Goal: Task Accomplishment & Management: Use online tool/utility

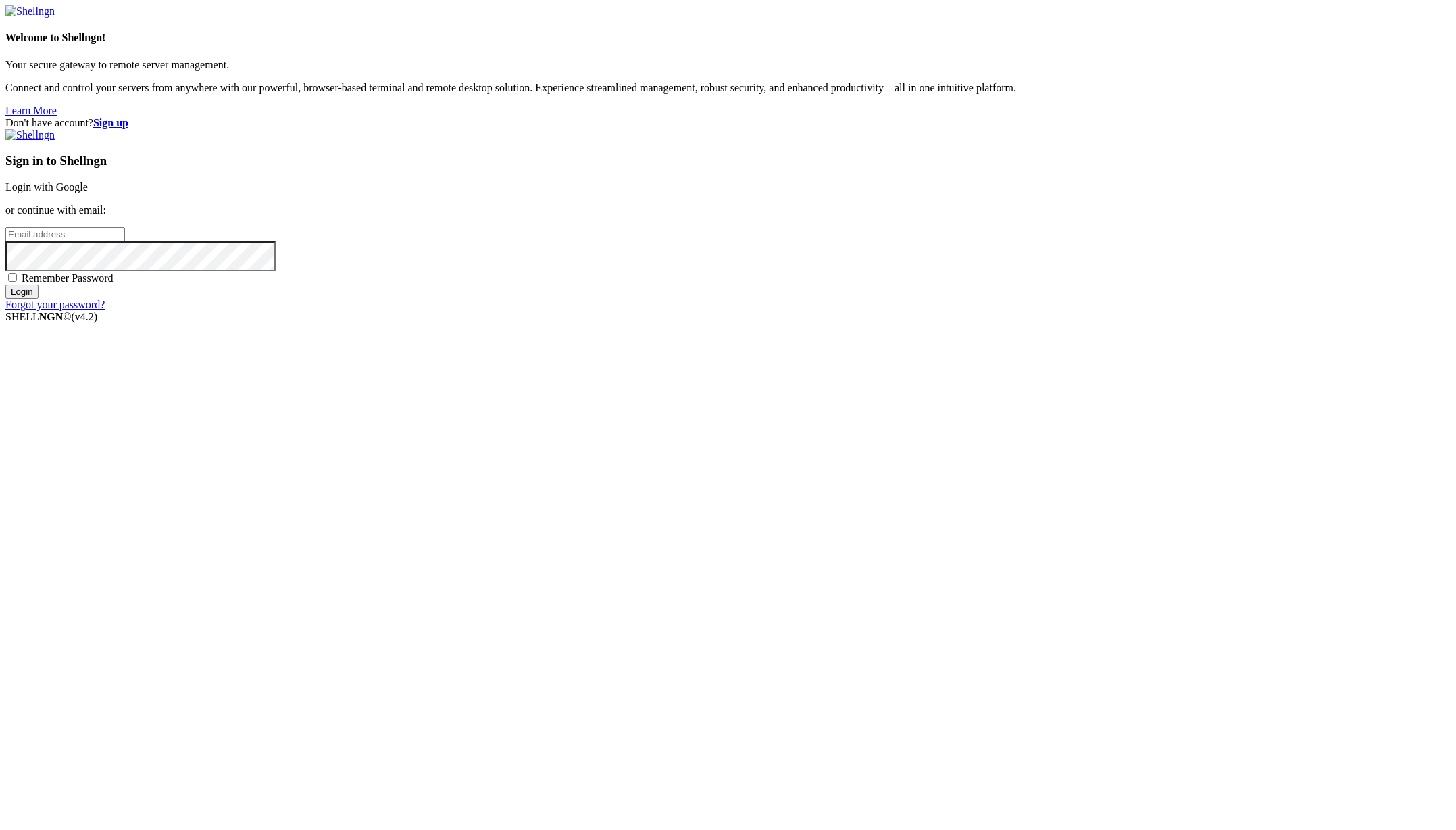
click at [125, 241] on input "email" at bounding box center [65, 234] width 120 height 14
paste input "[EMAIL_ADDRESS][DOMAIN_NAME]"
drag, startPoint x: 937, startPoint y: 401, endPoint x: 729, endPoint y: 397, distance: 208.0
click at [729, 311] on div "Don't have account? Sign up Sign in to Shellngn Login with Google or continue w…" at bounding box center [728, 214] width 1446 height 194
paste input "[EMAIL_ADDRESS][DOMAIN_NAME]"
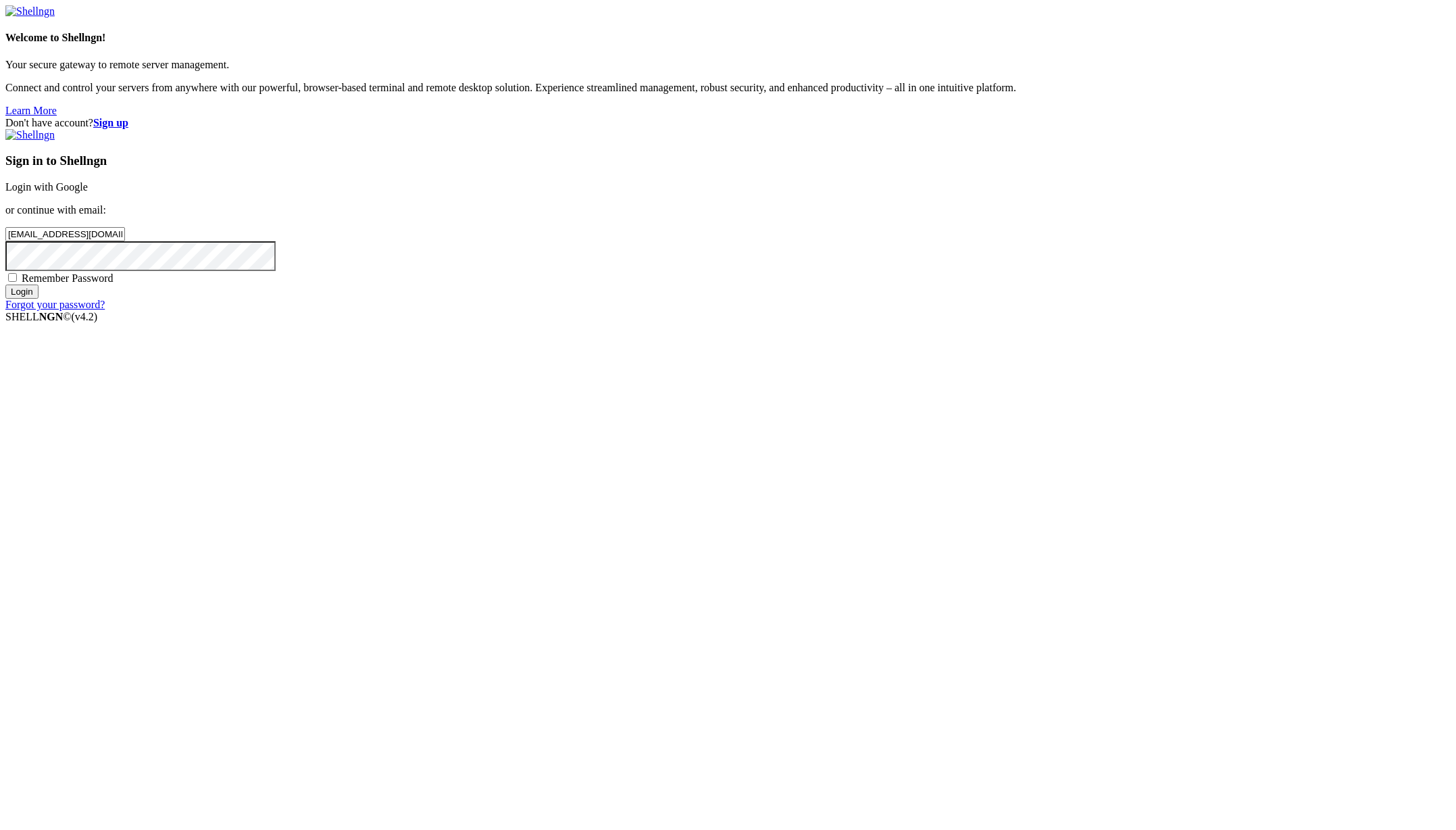
type input "[EMAIL_ADDRESS][DOMAIN_NAME]"
click at [39, 299] on input "Login" at bounding box center [22, 291] width 33 height 14
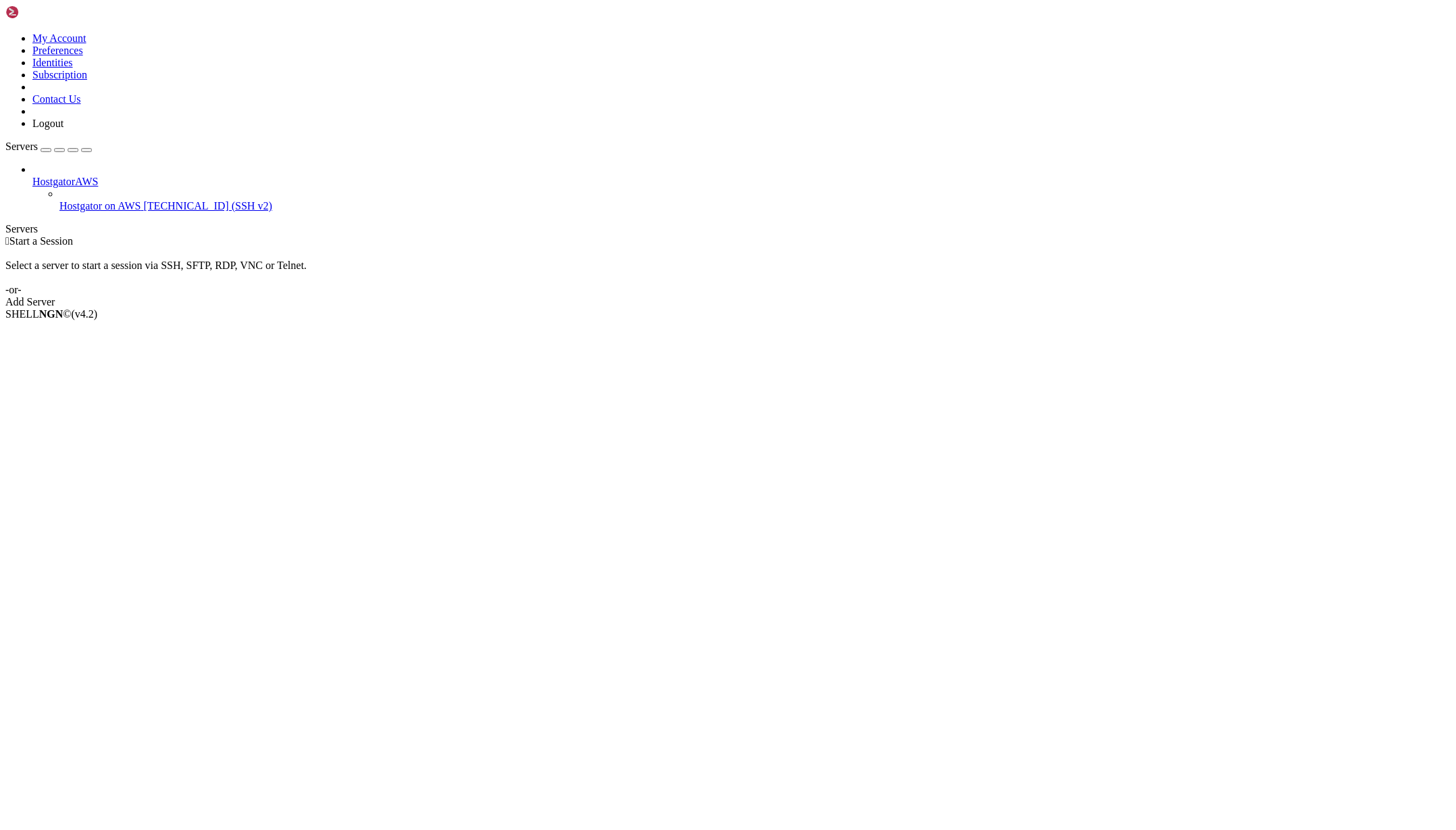
click at [87, 200] on span "Hostgator on AWS" at bounding box center [100, 205] width 81 height 11
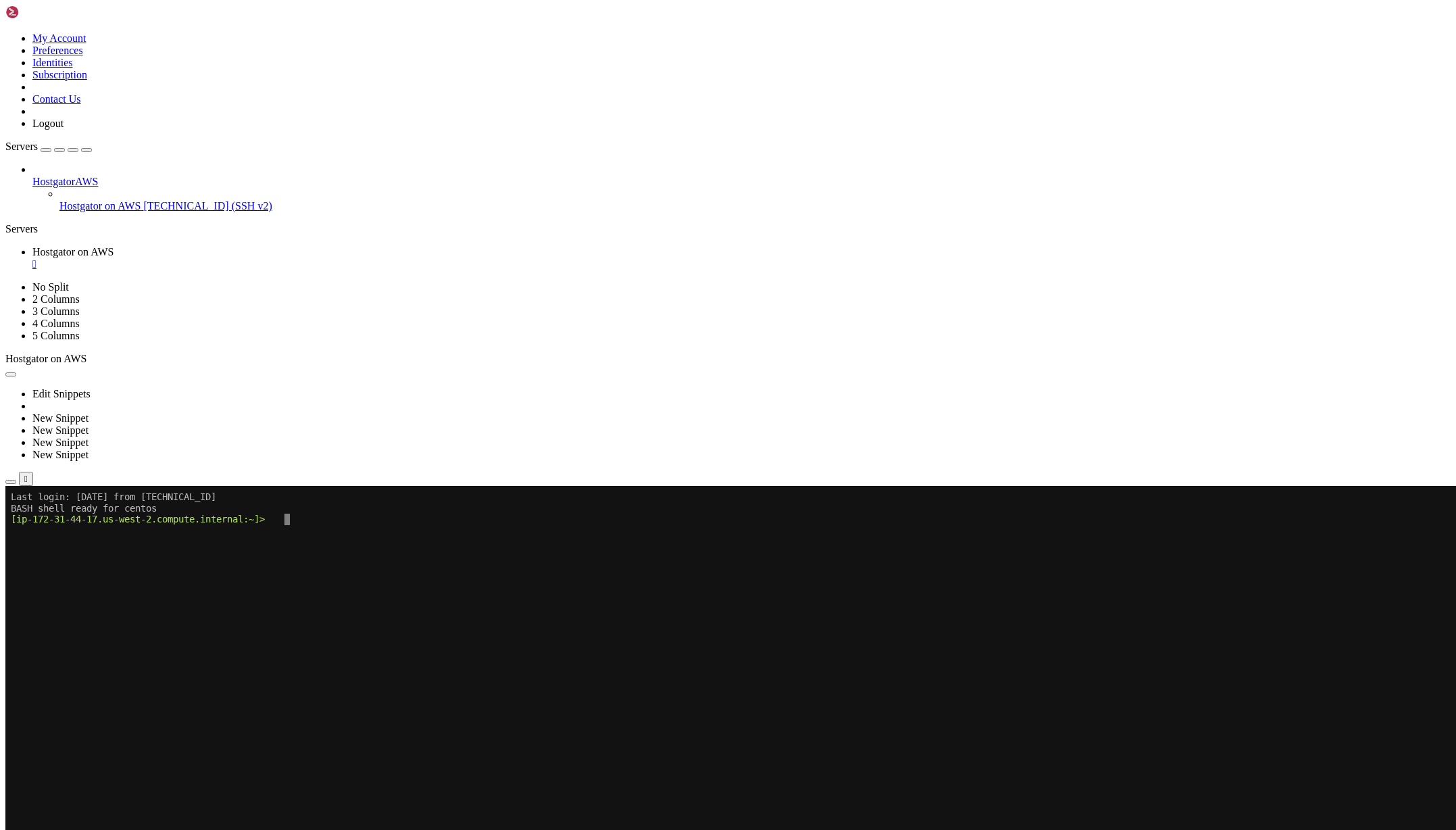
click at [10, 482] on icon "button" at bounding box center [10, 482] width 0 height 0
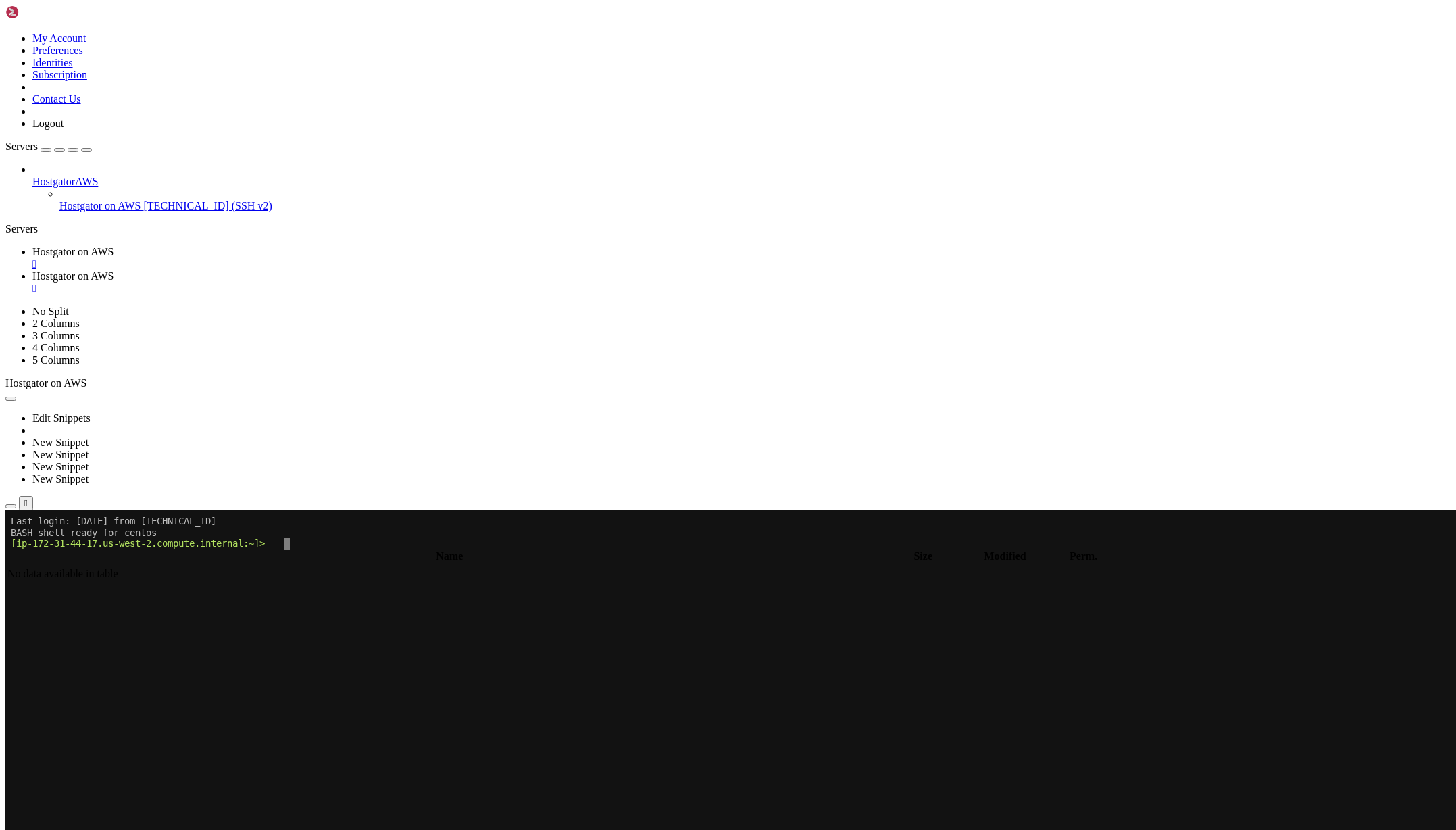
type input "/home/centos"
drag, startPoint x: 286, startPoint y: 50, endPoint x: 197, endPoint y: 41, distance: 89.5
click at [138, 534] on input "/home/centos" at bounding box center [78, 541] width 120 height 14
click at [96, 583] on span " AnjanetteIndelicato" at bounding box center [52, 588] width 89 height 11
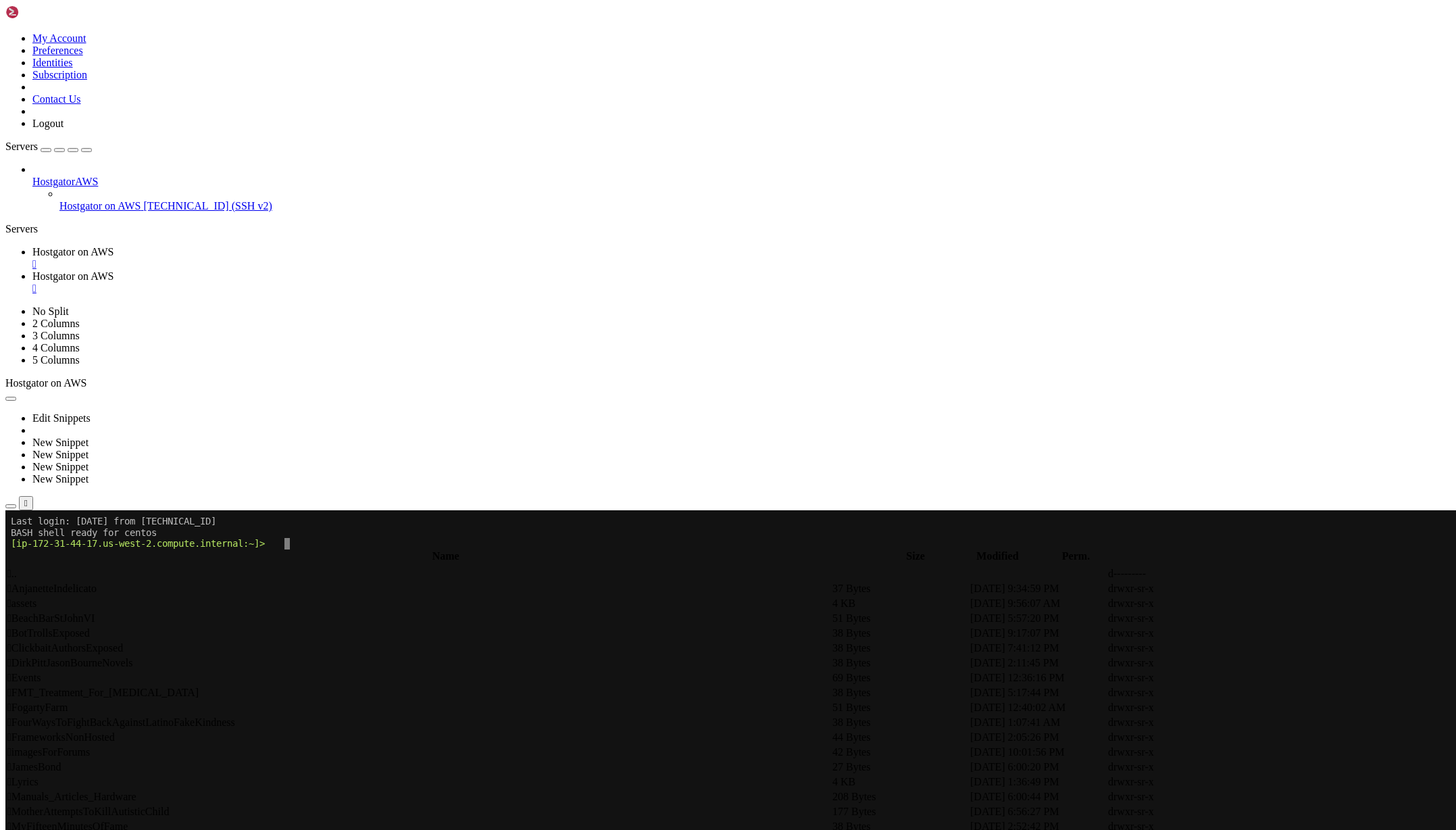
click at [96, 583] on span " AnjanetteIndelicato" at bounding box center [52, 588] width 89 height 11
type input "/var/www/html/sites/shared/AnjanetteIndelicato"
click at [415, 270] on link "Hostgator on AWS " at bounding box center [741, 282] width 1418 height 25
click at [412, 282] on div "" at bounding box center [741, 288] width 1418 height 12
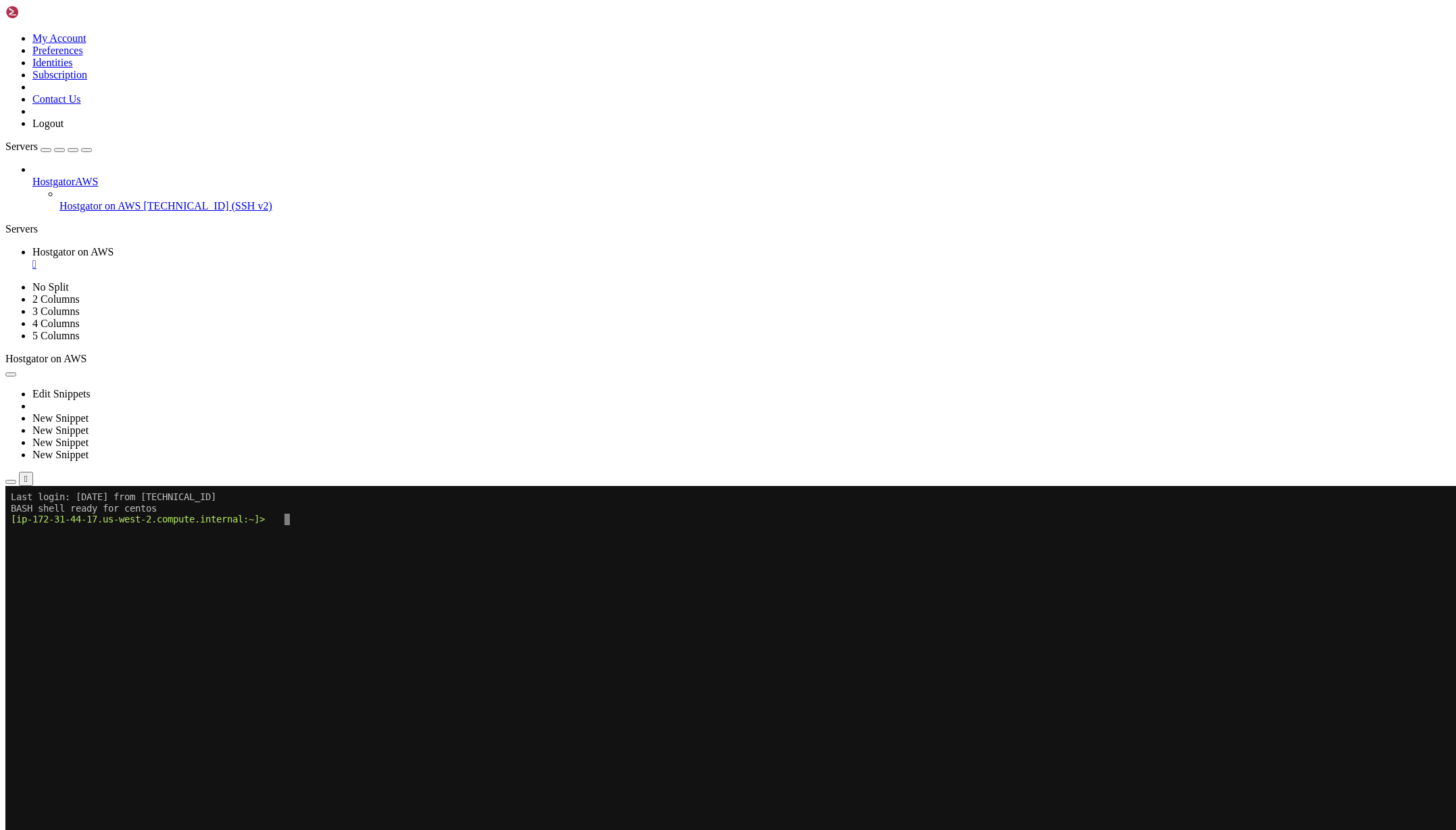
click at [369, 527] on x-row at bounding box center [648, 530] width 1274 height 11
click at [5, 32] on link at bounding box center [5, 32] width 0 height 0
click at [63, 129] on link "Logout" at bounding box center [48, 123] width 31 height 11
